Goal: Find specific fact: Find specific fact

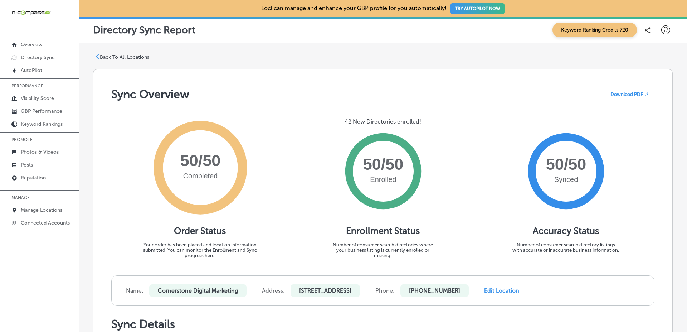
click at [306, 288] on p "[STREET_ADDRESS]" at bounding box center [325, 290] width 69 height 13
drag, startPoint x: 306, startPoint y: 288, endPoint x: 359, endPoint y: 292, distance: 53.5
click at [359, 292] on p "[STREET_ADDRESS]" at bounding box center [325, 290] width 69 height 13
copy p "[STREET_ADDRESS]"
click at [360, 291] on p "[STREET_ADDRESS]" at bounding box center [325, 290] width 69 height 13
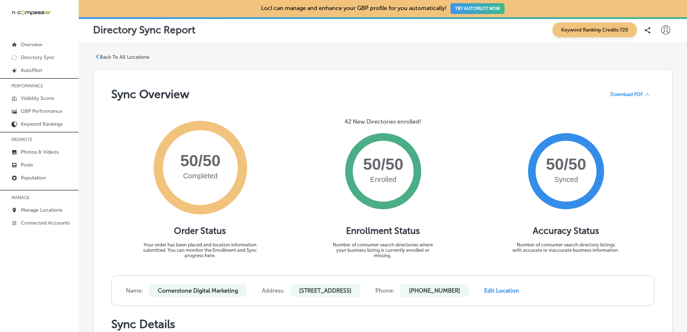
click at [360, 291] on p "[STREET_ADDRESS]" at bounding box center [325, 290] width 69 height 13
copy p "[GEOGRAPHIC_DATA]"
click at [360, 292] on p "[STREET_ADDRESS]" at bounding box center [325, 290] width 69 height 13
copy p "32224"
